Goal: Task Accomplishment & Management: Manage account settings

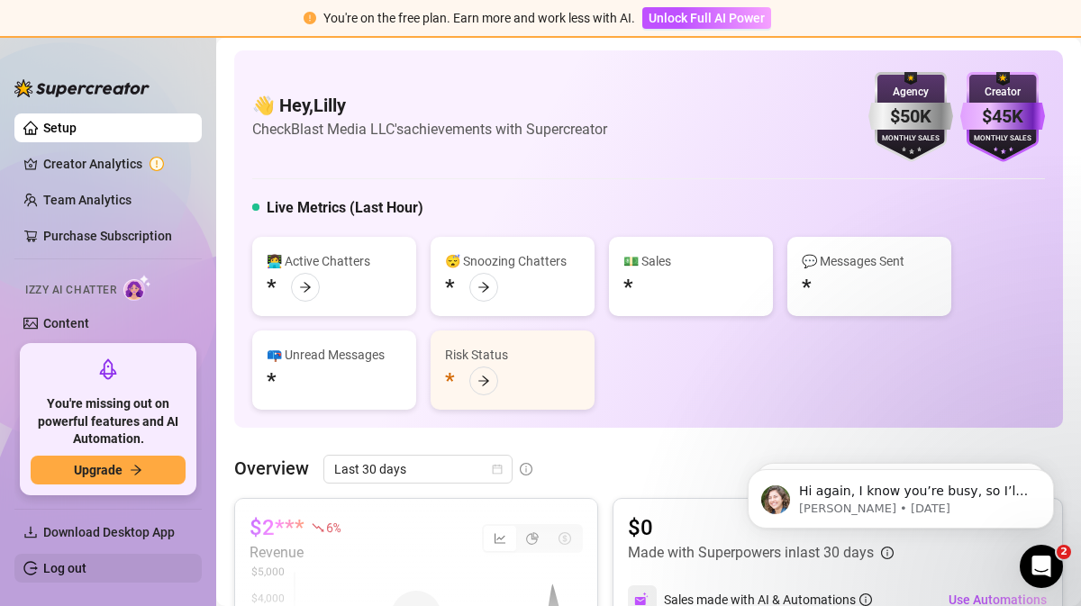
click at [66, 566] on link "Log out" at bounding box center [64, 568] width 43 height 14
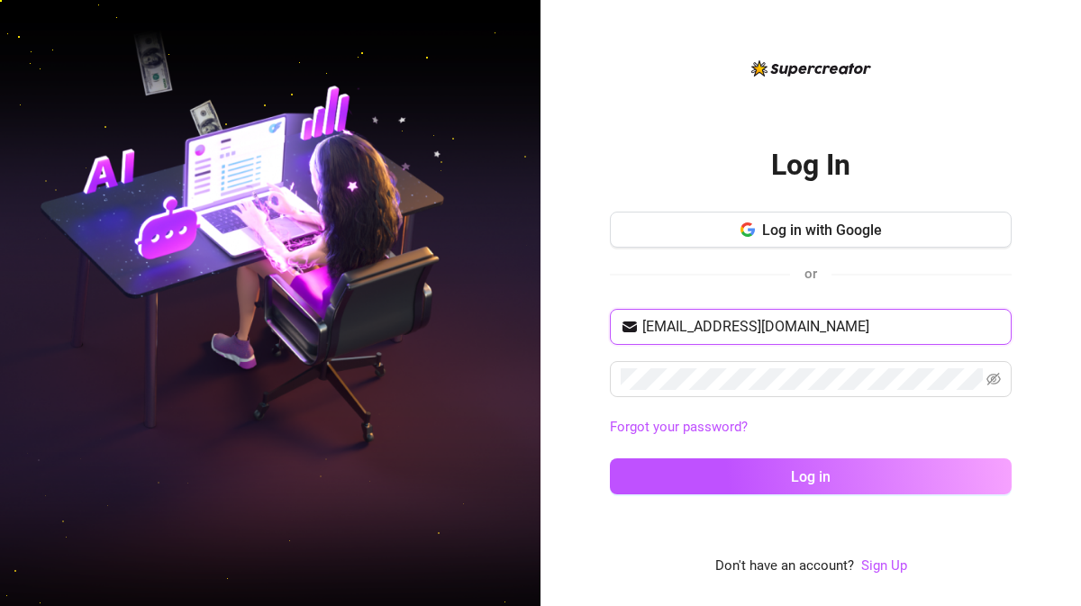
click at [885, 327] on input "[EMAIL_ADDRESS][DOMAIN_NAME]" at bounding box center [821, 327] width 358 height 22
type input "[EMAIL_ADDRESS][DOMAIN_NAME]"
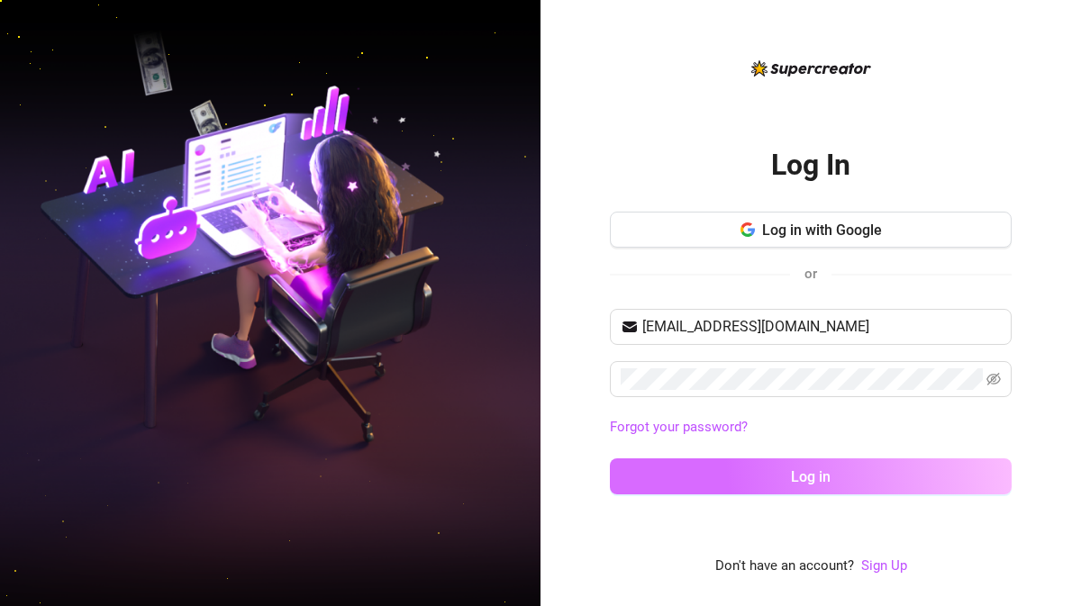
click at [774, 471] on button "Log in" at bounding box center [811, 476] width 402 height 36
